Goal: Book appointment/travel/reservation

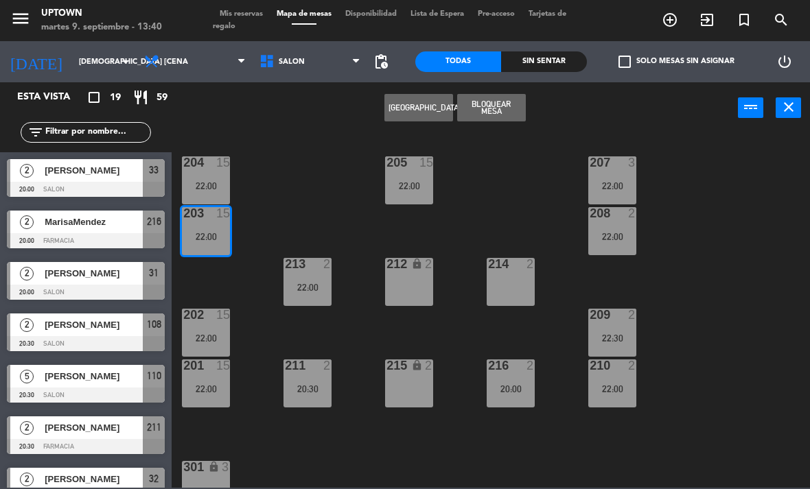
scroll to position [142, 0]
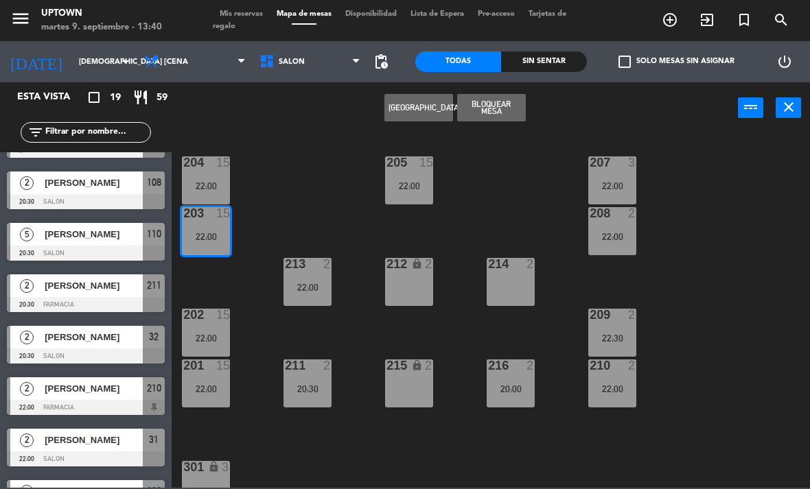
click at [217, 198] on div "204 15 22:00" at bounding box center [206, 181] width 48 height 48
click at [217, 241] on div "22:00" at bounding box center [206, 237] width 48 height 10
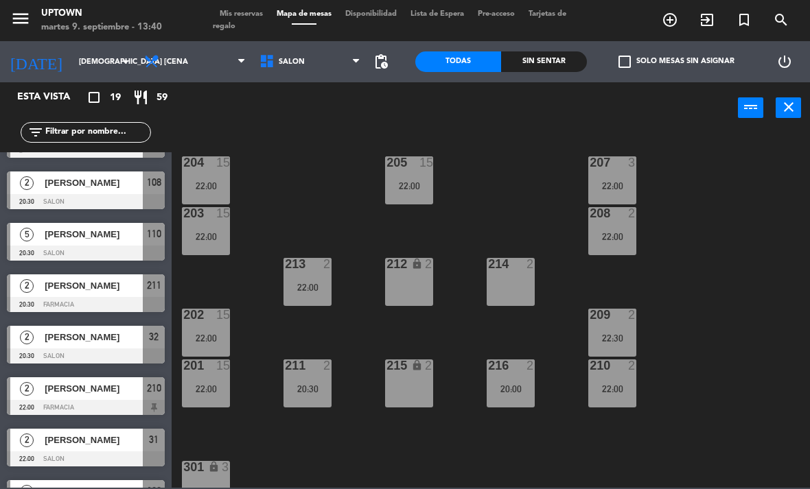
click at [209, 181] on div "22:00" at bounding box center [206, 186] width 48 height 10
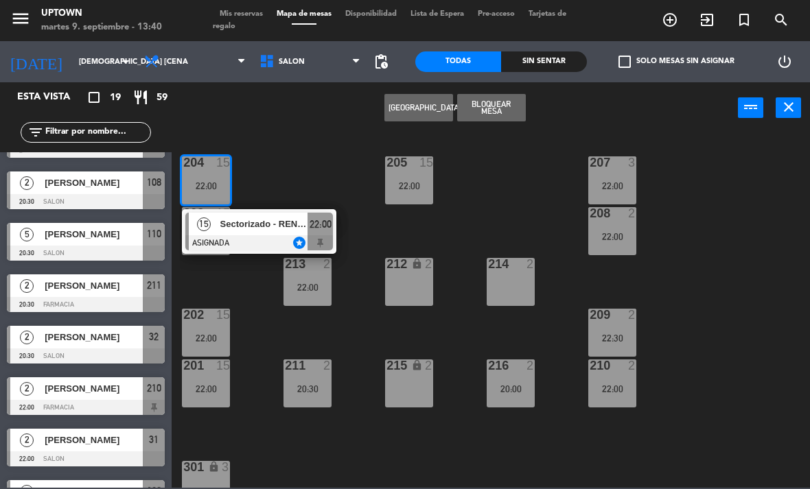
click at [233, 222] on div "15 Sectorizado - RENATa ASIGNADA star 22:00" at bounding box center [259, 231] width 175 height 45
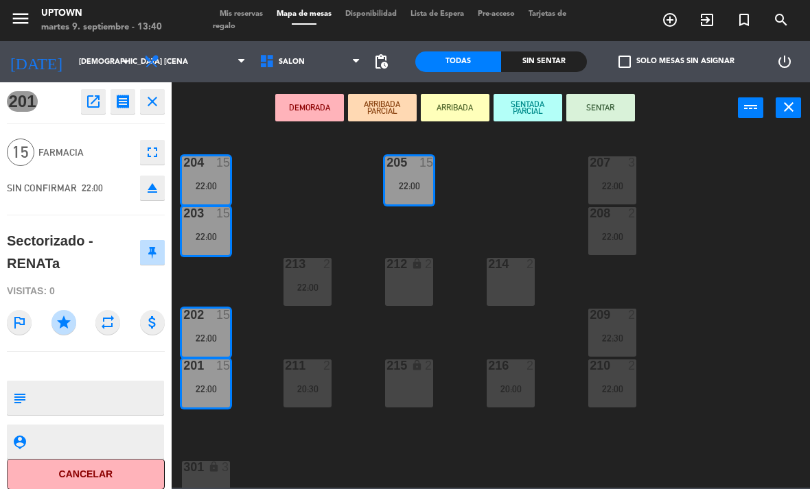
click at [96, 102] on icon "open_in_new" at bounding box center [93, 101] width 16 height 16
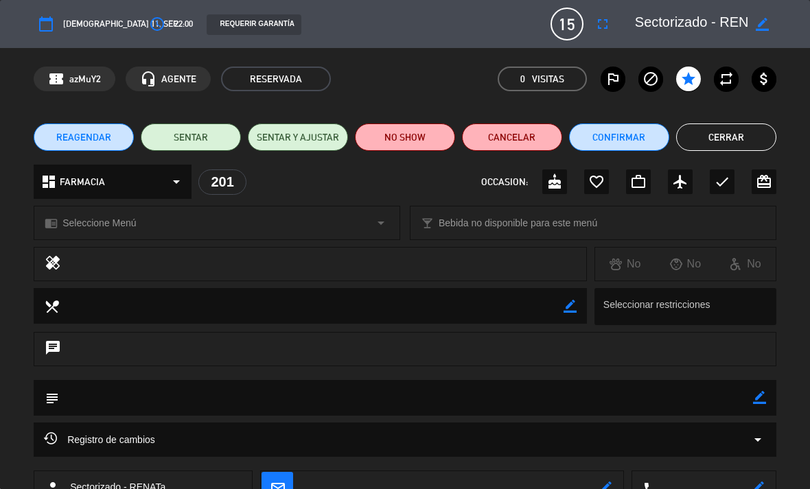
click at [734, 34] on textarea at bounding box center [691, 24] width 113 height 25
click at [738, 23] on textarea at bounding box center [691, 24] width 113 height 25
click at [759, 24] on icon "border_color" at bounding box center [762, 24] width 13 height 13
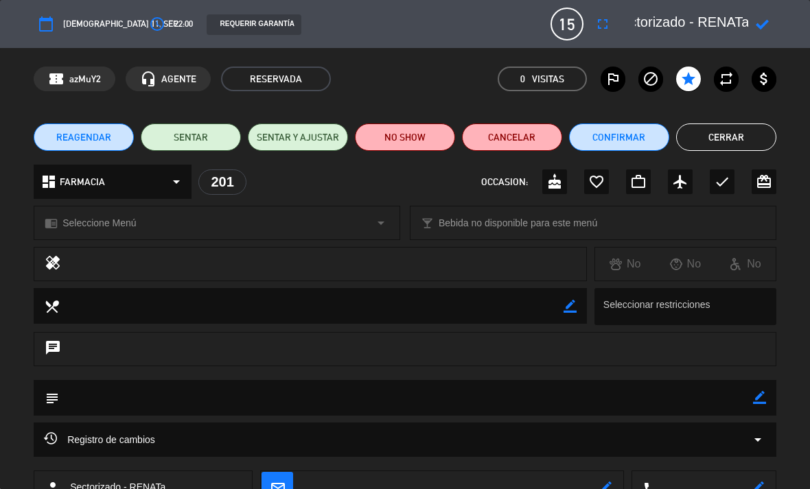
click at [732, 27] on textarea at bounding box center [691, 24] width 113 height 25
click at [719, 27] on textarea at bounding box center [691, 24] width 113 height 25
paste textarea "[PERSON_NAME] [PERSON_NAME]"
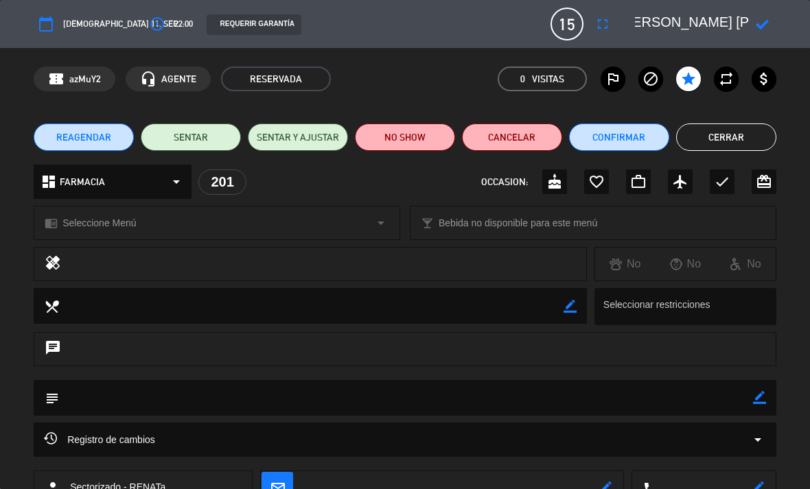
type textarea "Sectorizado - [PERSON_NAME] [PERSON_NAME]"
click at [766, 19] on icon at bounding box center [762, 24] width 13 height 13
click at [724, 135] on button "Cerrar" at bounding box center [726, 137] width 100 height 27
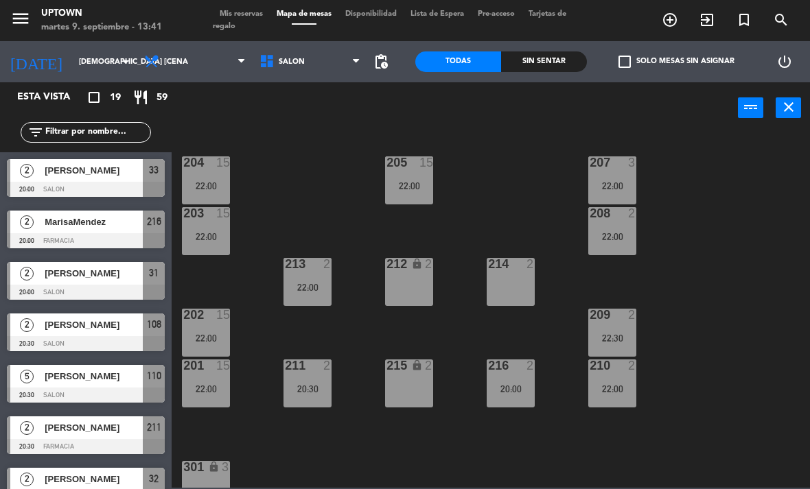
scroll to position [0, 0]
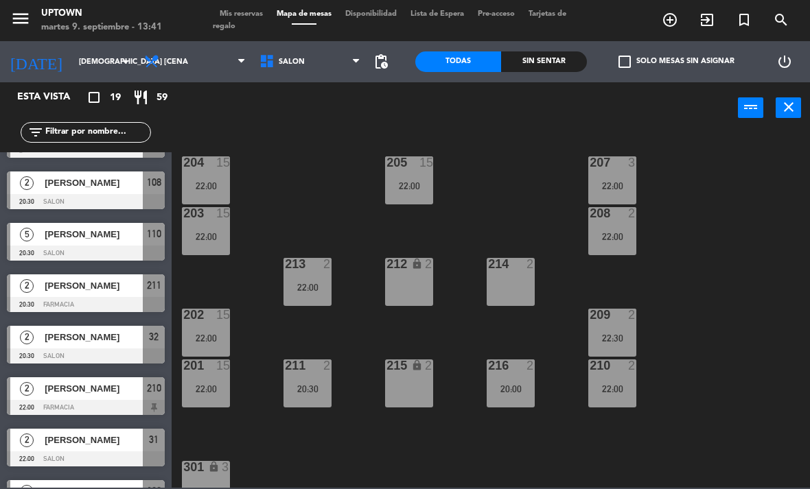
click at [182, 213] on div "203" at bounding box center [183, 213] width 23 height 12
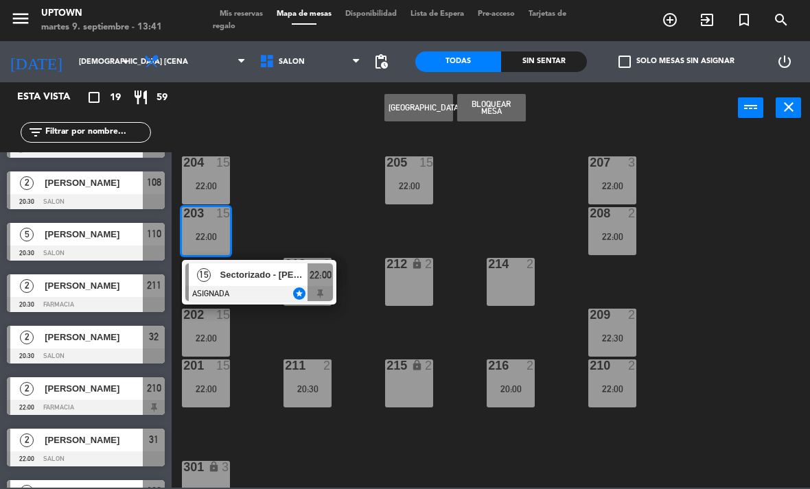
click at [252, 301] on div "15 Sectorizado - [PERSON_NAME] [PERSON_NAME] ASIGNADA star 22:00" at bounding box center [259, 282] width 175 height 45
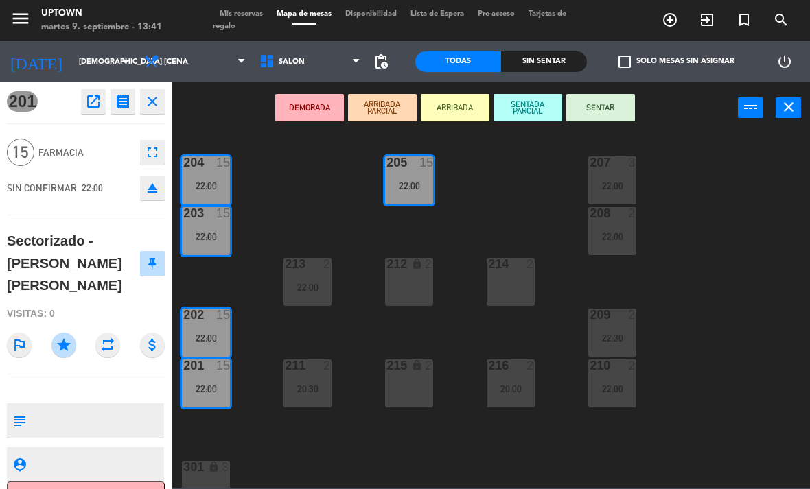
click at [283, 197] on div "204 15 22:00 205 15 22:00 207 3 22:00 203 15 22:00 208 2 22:00 213 2 22:00 214 …" at bounding box center [495, 310] width 630 height 356
